Goal: Information Seeking & Learning: Find specific fact

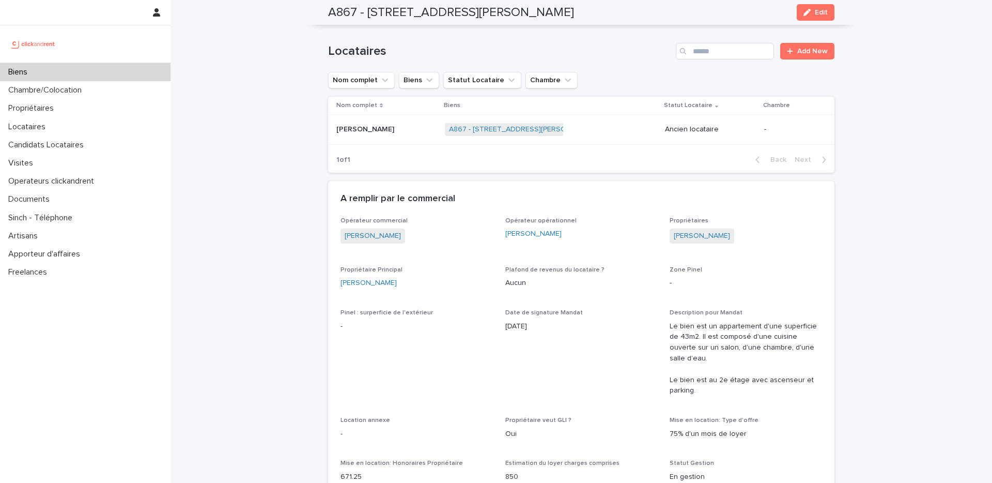
scroll to position [546, 0]
click at [97, 80] on div "Biens" at bounding box center [85, 72] width 171 height 18
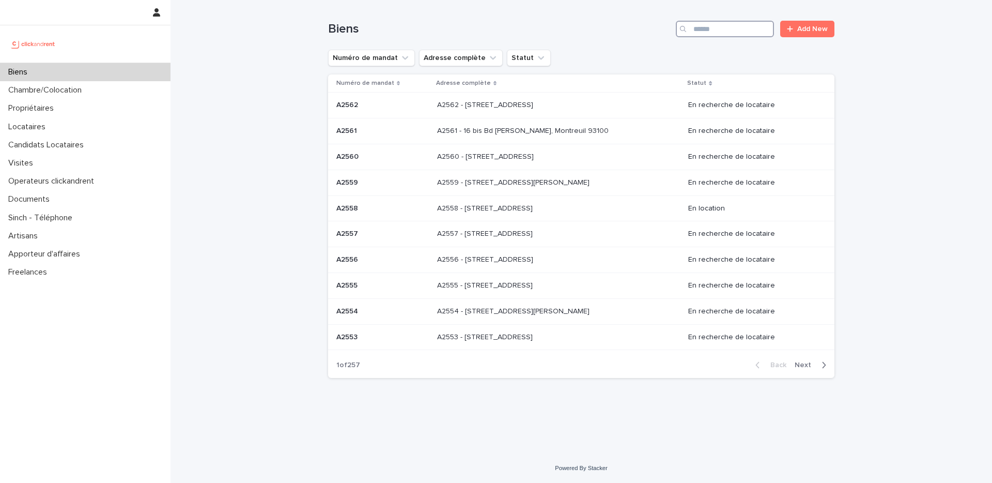
click at [730, 33] on input "Search" at bounding box center [725, 29] width 98 height 17
paste input "*****"
type input "*****"
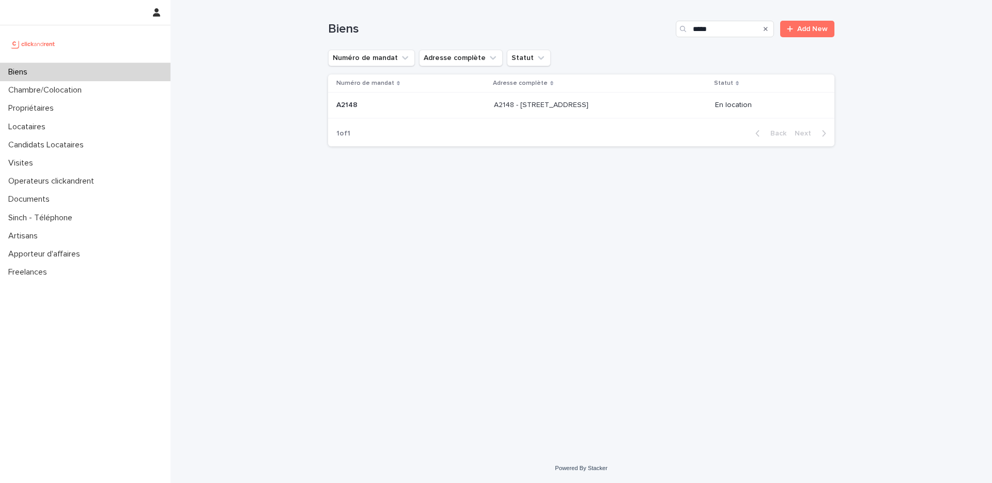
click at [585, 113] on div "A2148 - [STREET_ADDRESS] - [STREET_ADDRESS]" at bounding box center [600, 105] width 213 height 17
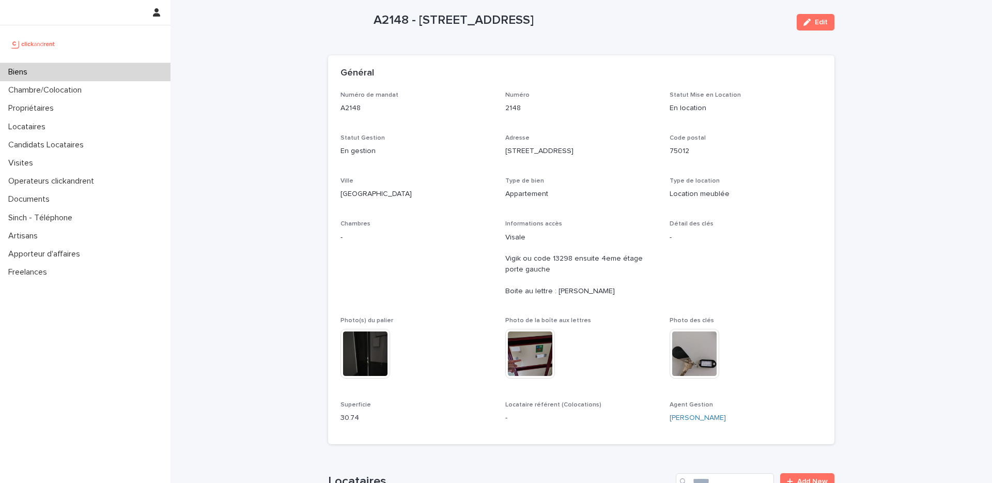
scroll to position [20, 0]
click at [61, 128] on div "Locataires" at bounding box center [85, 127] width 171 height 18
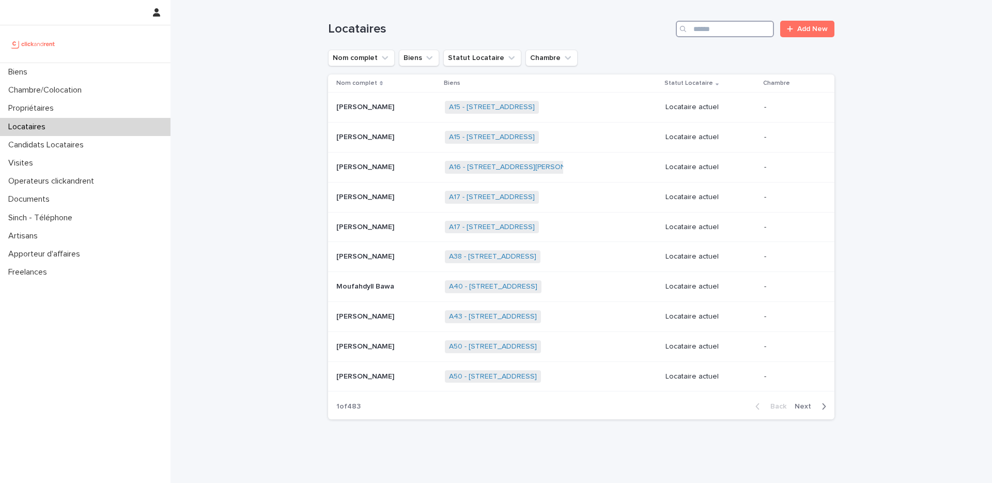
click at [738, 33] on input "Search" at bounding box center [725, 29] width 98 height 17
paste input "********"
type input "********"
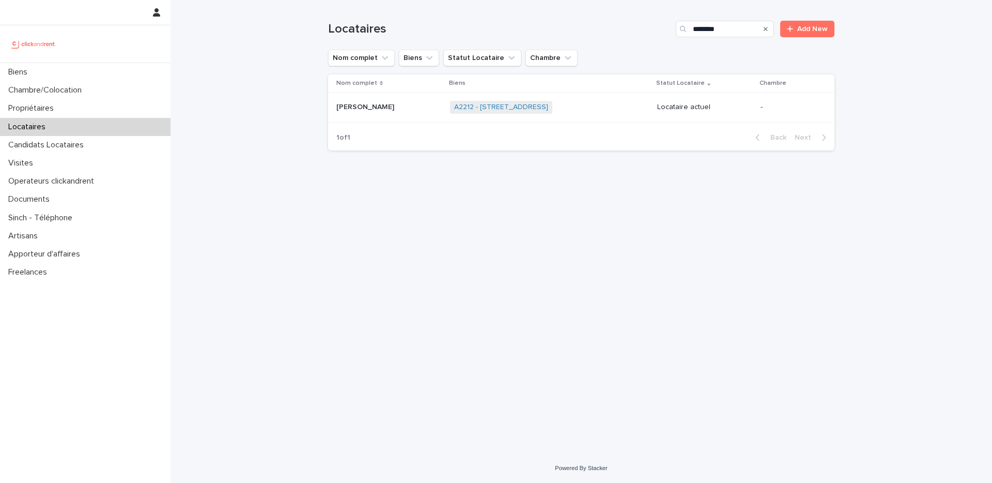
click at [596, 111] on div "A2212 - [STREET_ADDRESS] + 0" at bounding box center [549, 107] width 199 height 21
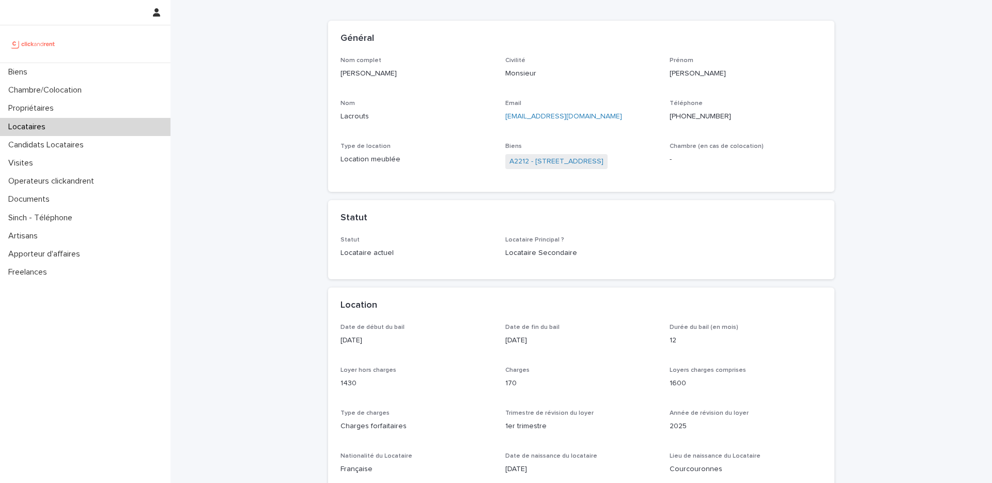
scroll to position [52, 0]
click at [579, 166] on link "A2212 - [STREET_ADDRESS]" at bounding box center [556, 163] width 94 height 11
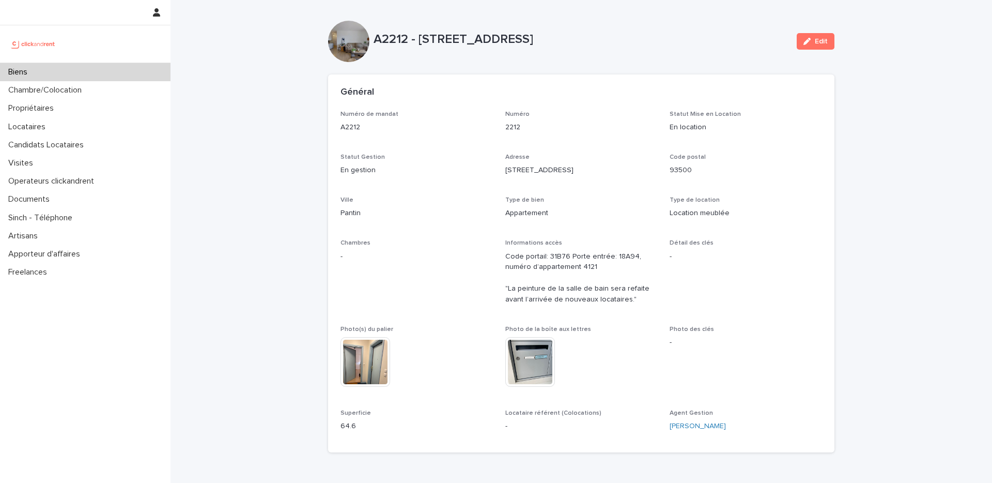
click at [391, 42] on p "A2212 - [STREET_ADDRESS]" at bounding box center [581, 39] width 415 height 15
copy p "A2212"
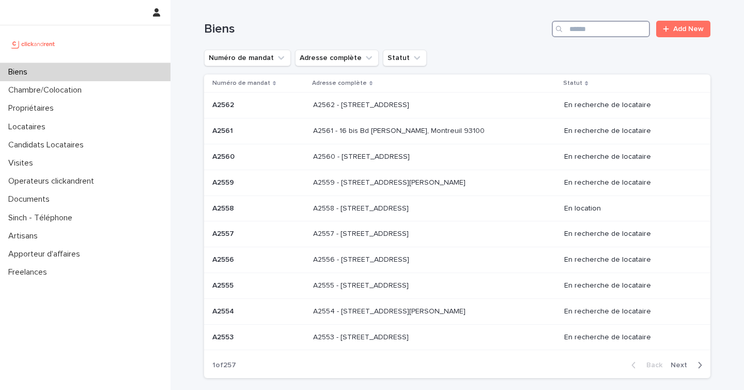
click at [595, 27] on input "Search" at bounding box center [601, 29] width 98 height 17
paste input "*****"
type input "*****"
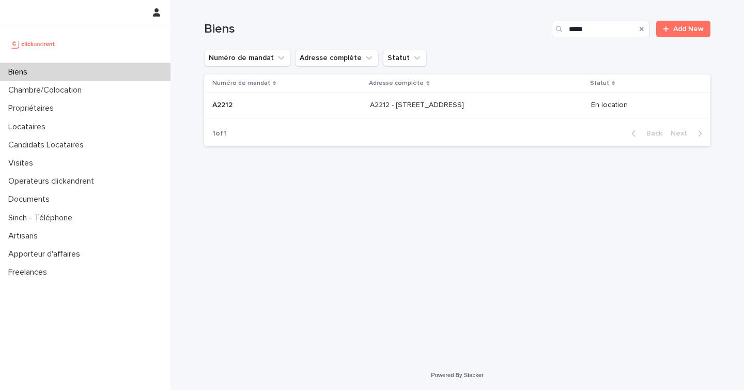
click at [398, 103] on p "A2212 - [STREET_ADDRESS]" at bounding box center [418, 104] width 96 height 11
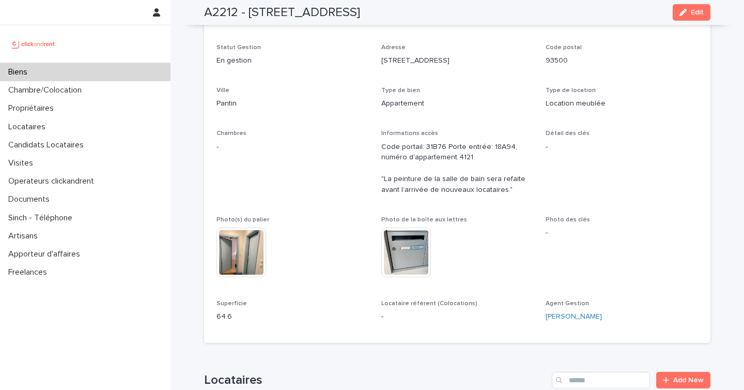
scroll to position [108, 0]
click at [434, 149] on p "Code portail: 31B76 Porte entrée: 18A94, numéro d’appartement 4121 "La peinture…" at bounding box center [457, 170] width 152 height 54
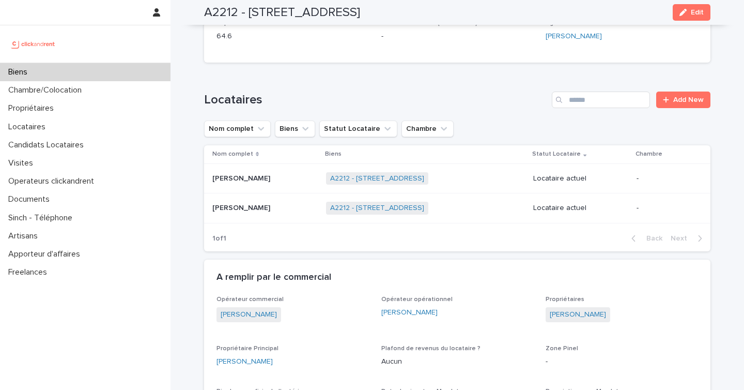
scroll to position [389, 0]
click at [444, 257] on div "Loading... Saving… Locataires Add New Nom complet Biens Statut Locataire Chambr…" at bounding box center [457, 165] width 506 height 189
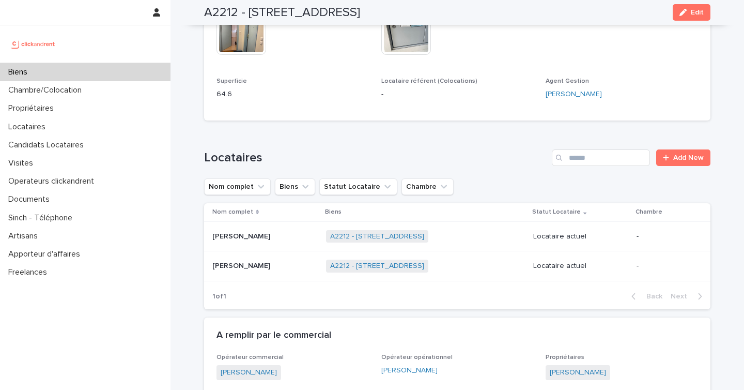
scroll to position [338, 0]
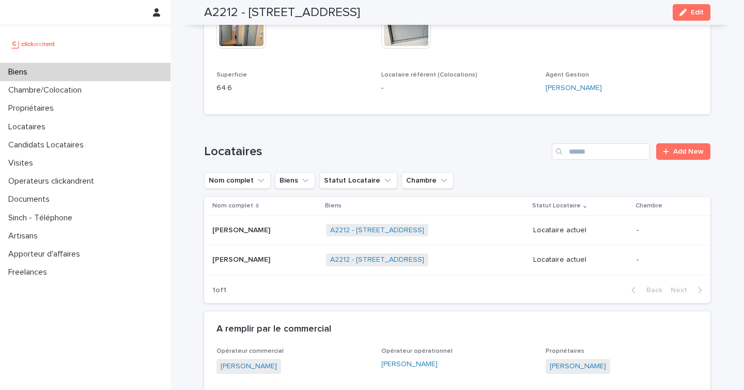
click at [273, 235] on p at bounding box center [264, 230] width 105 height 9
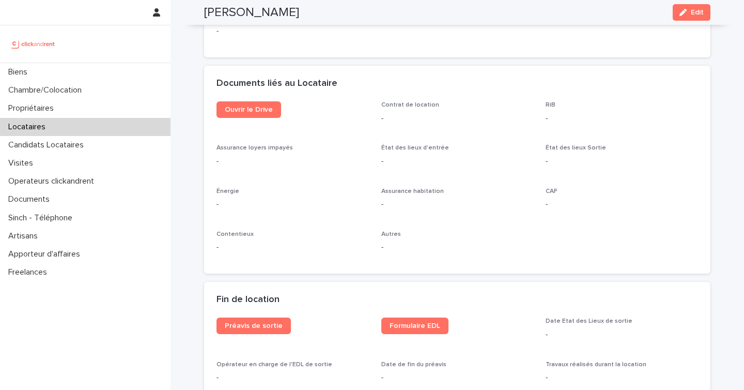
scroll to position [1078, 0]
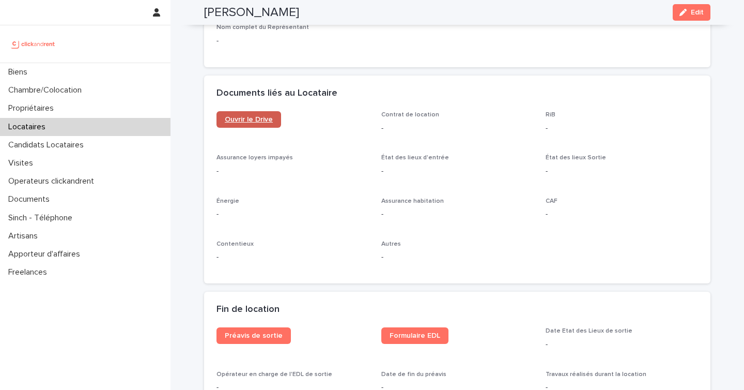
click at [258, 113] on link "Ouvrir le Drive" at bounding box center [249, 119] width 65 height 17
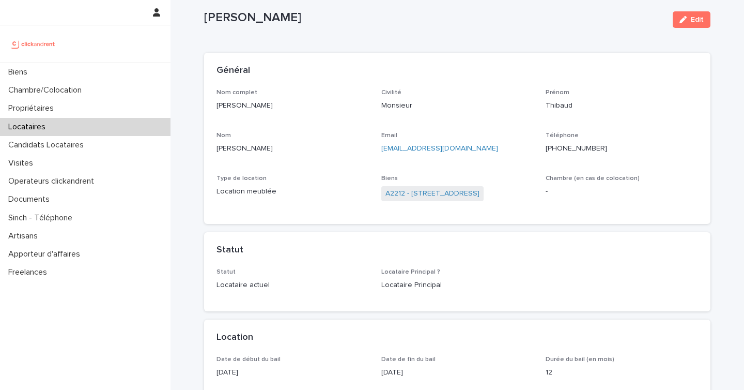
scroll to position [23, 0]
click at [420, 188] on link "A2212 - [STREET_ADDRESS]" at bounding box center [432, 192] width 94 height 11
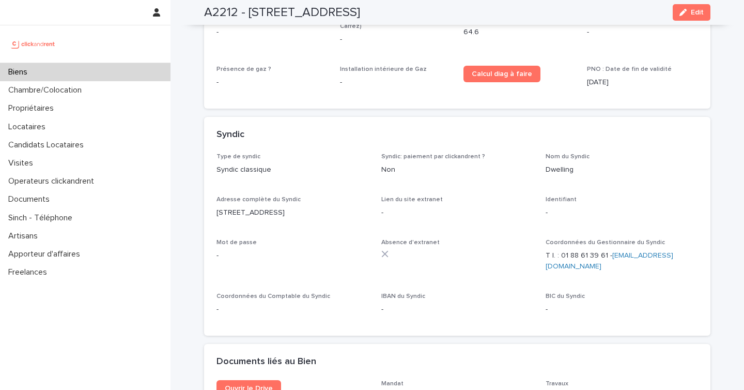
scroll to position [3684, 0]
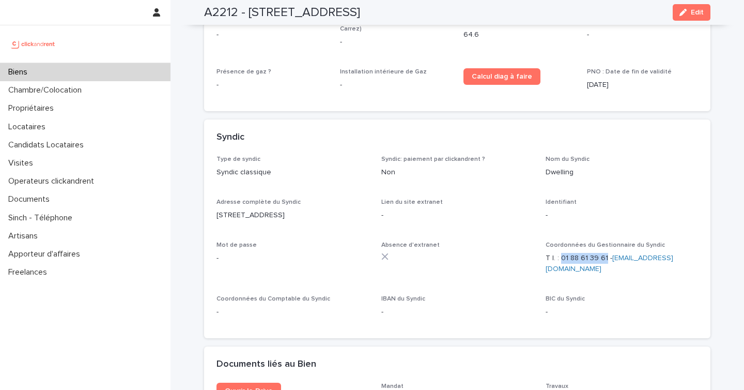
drag, startPoint x: 606, startPoint y: 206, endPoint x: 562, endPoint y: 211, distance: 43.7
click at [562, 253] on p "T l. : 01 88 61 39 61 - gestion1@cabinetdwelling.fr" at bounding box center [622, 264] width 152 height 22
copy p "01 88 61 39 61"
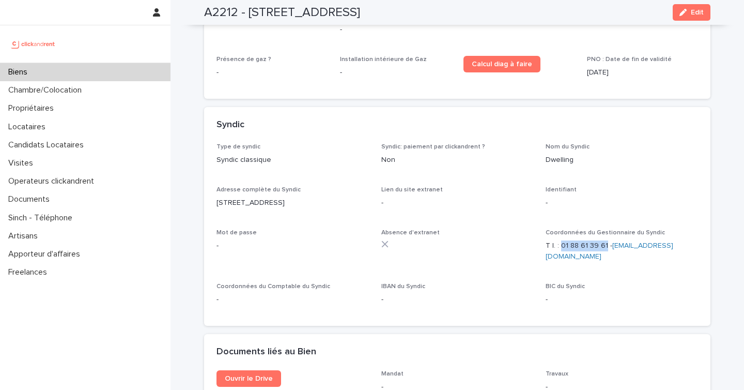
scroll to position [3698, 0]
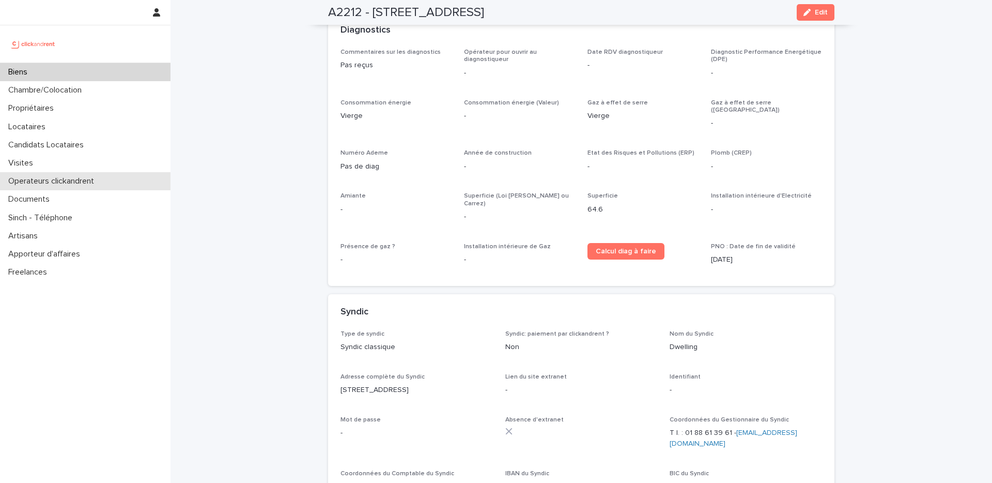
scroll to position [3515, 0]
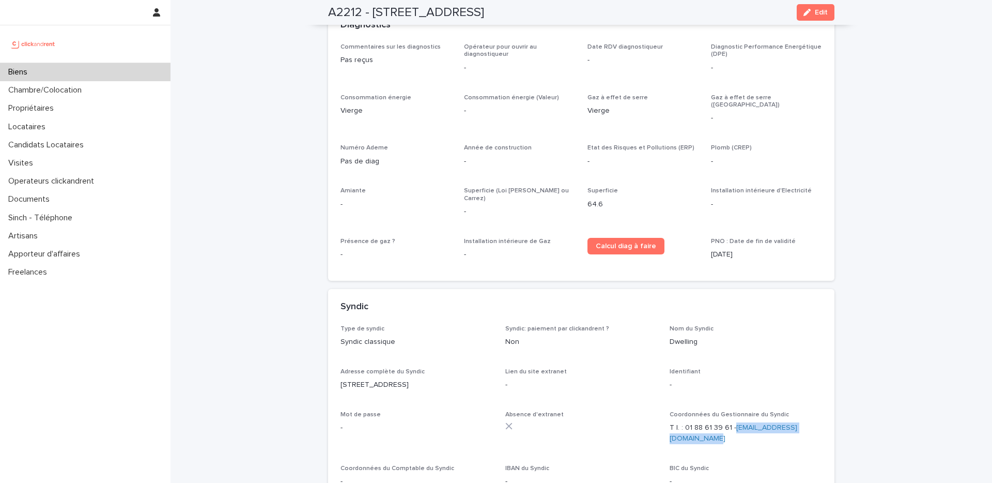
drag, startPoint x: 760, startPoint y: 387, endPoint x: 670, endPoint y: 392, distance: 90.6
click at [670, 422] on p "T l. : 01 88 61 39 61 - [EMAIL_ADDRESS][DOMAIN_NAME]" at bounding box center [746, 433] width 152 height 22
copy link "[EMAIL_ADDRESS][DOMAIN_NAME]"
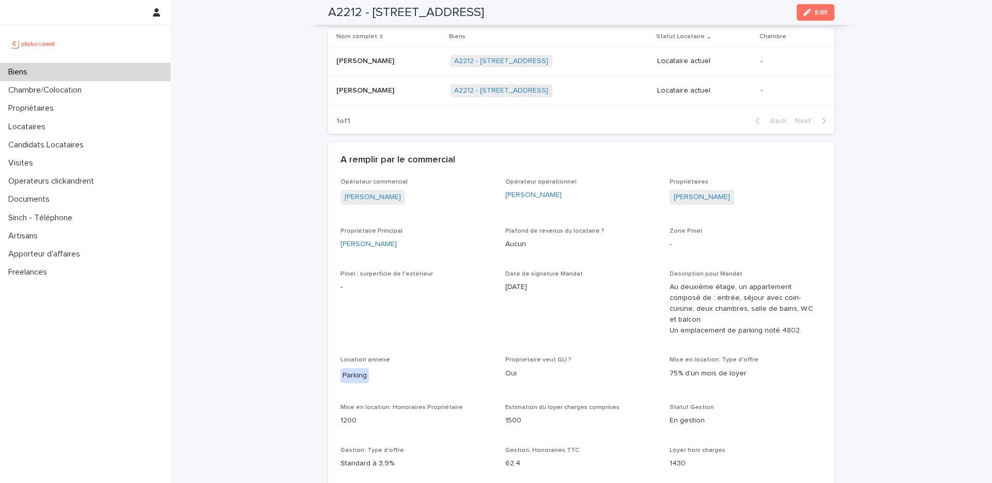
scroll to position [0, 0]
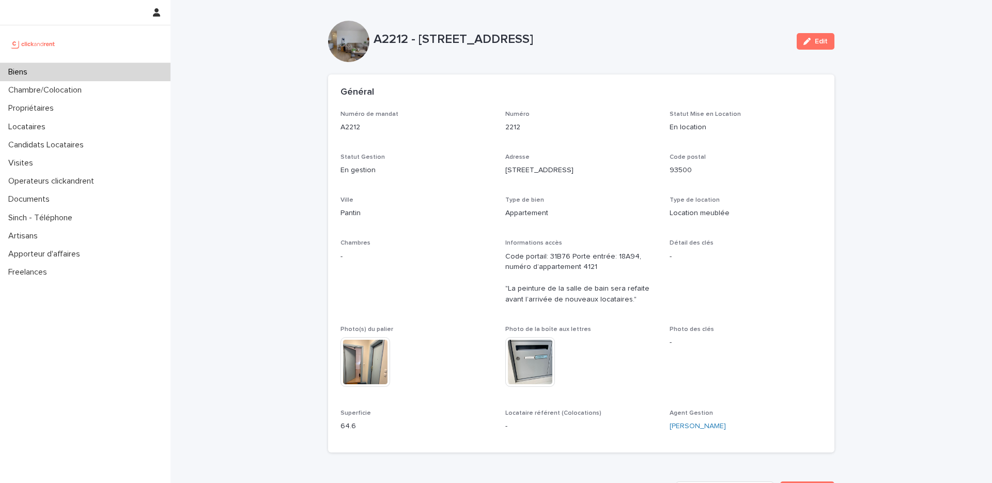
drag, startPoint x: 420, startPoint y: 39, endPoint x: 620, endPoint y: 43, distance: 199.5
click at [620, 43] on p "A2212 - [STREET_ADDRESS]" at bounding box center [581, 39] width 415 height 15
copy p "11 rue Averroès, Pantin 93500"
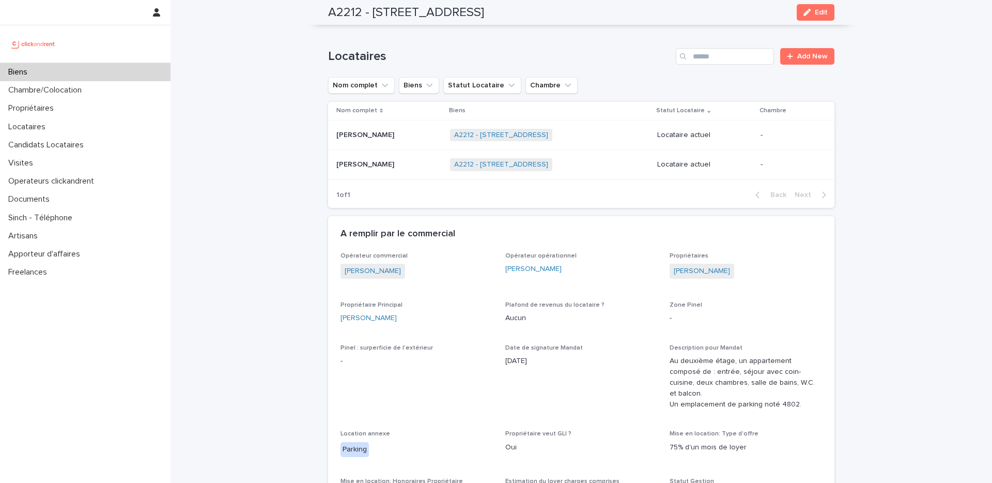
scroll to position [436, 0]
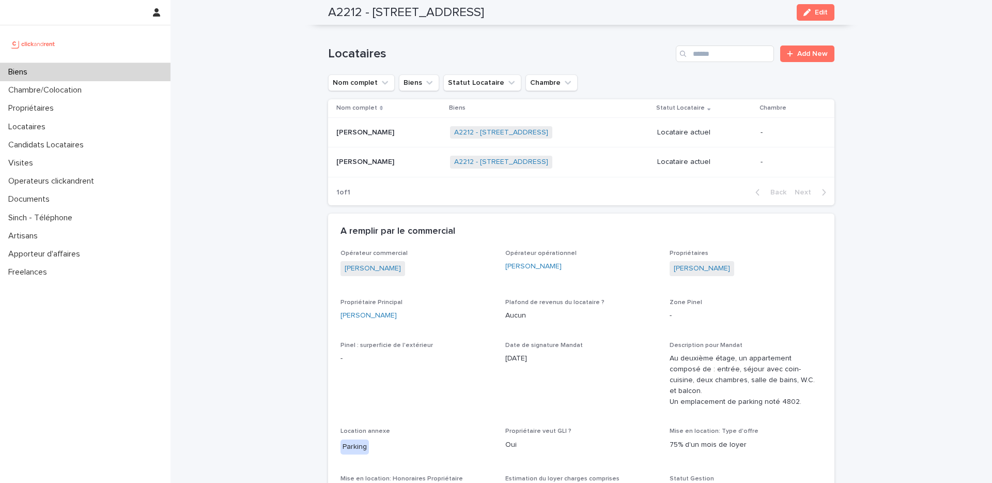
click at [430, 314] on div "[PERSON_NAME]" at bounding box center [417, 315] width 152 height 11
drag, startPoint x: 407, startPoint y: 321, endPoint x: 333, endPoint y: 313, distance: 74.3
copy link "[PERSON_NAME]"
click at [412, 140] on div "Thibaud Dumas Thibaud Dumas" at bounding box center [388, 132] width 105 height 17
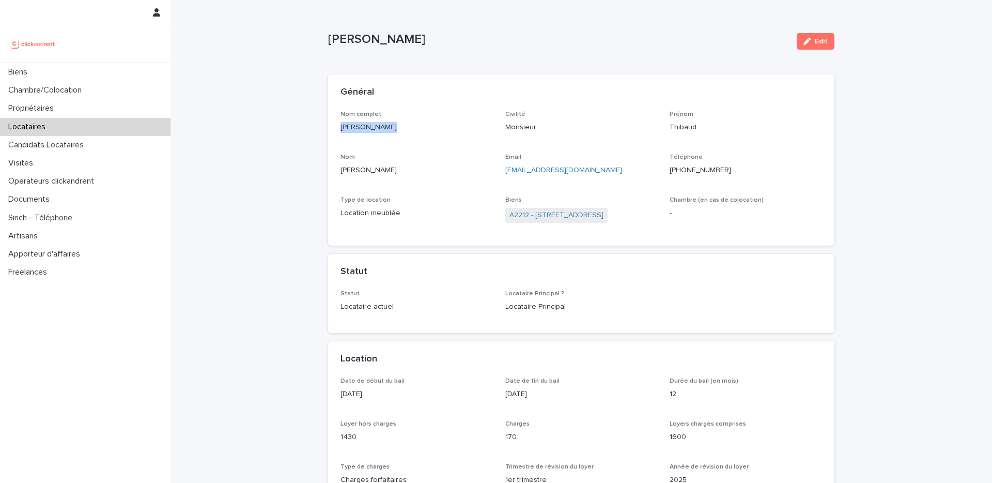
drag, startPoint x: 396, startPoint y: 127, endPoint x: 328, endPoint y: 130, distance: 68.8
click at [328, 130] on div "Nom complet Thibaud Dumas Civilité Monsieur Prénom Thibaud Nom Dumas Email thib…" at bounding box center [581, 178] width 506 height 135
copy p "[PERSON_NAME]"
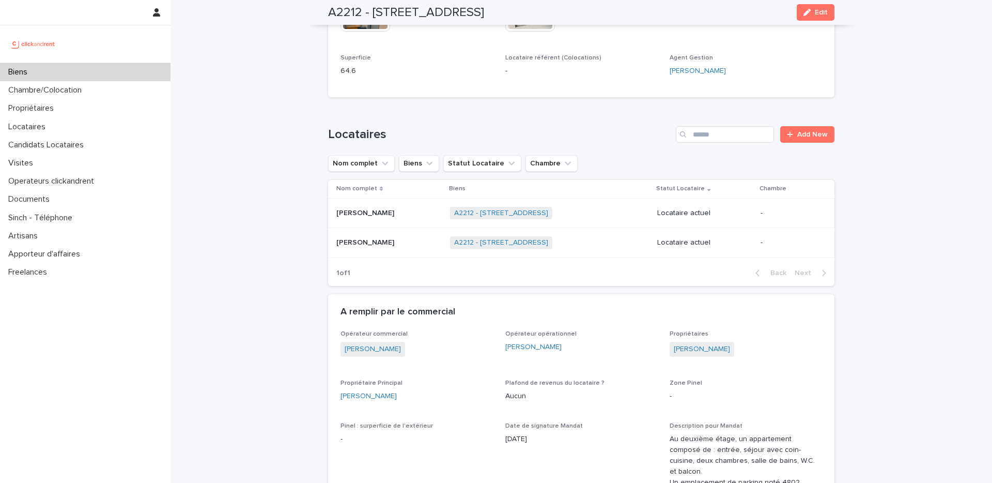
scroll to position [356, 0]
click at [388, 246] on div "Léo Lacrouts Léo Lacrouts" at bounding box center [388, 241] width 105 height 17
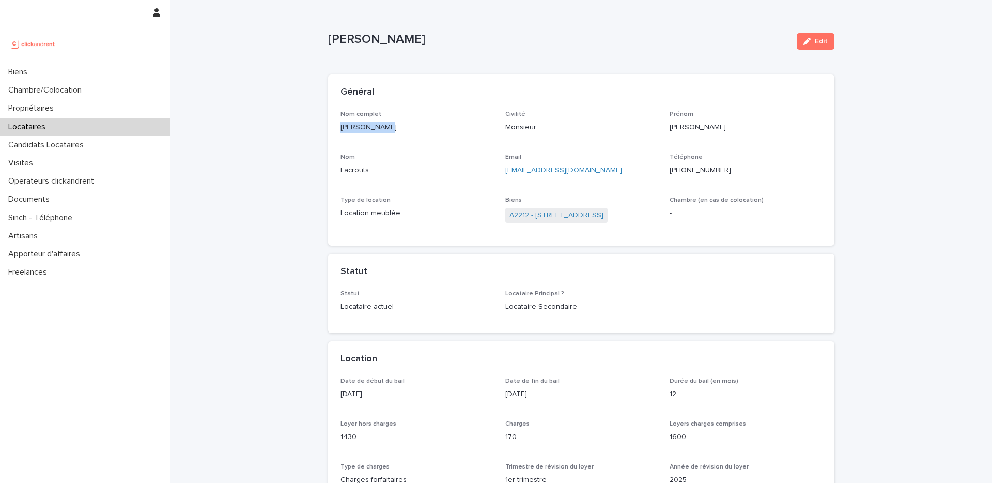
drag, startPoint x: 388, startPoint y: 130, endPoint x: 329, endPoint y: 126, distance: 59.1
click at [329, 126] on div "Nom complet Léo Lacrouts Civilité Monsieur Prénom Léo Nom Lacrouts Email leo.la…" at bounding box center [581, 178] width 506 height 135
copy p "[PERSON_NAME]"
